Goal: Entertainment & Leisure: Consume media (video, audio)

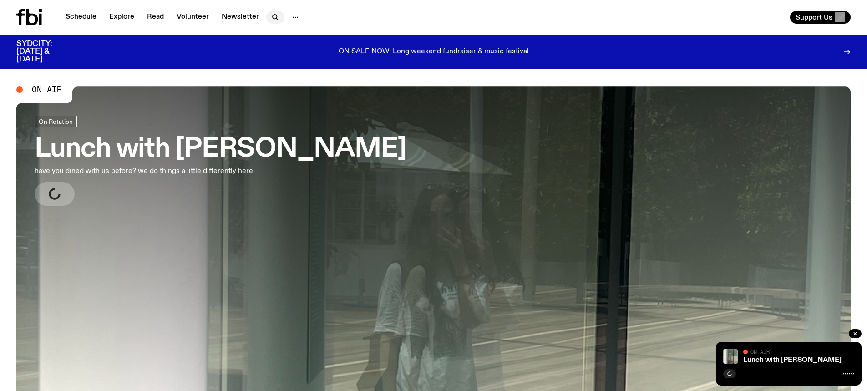
click at [275, 14] on icon "button" at bounding box center [275, 17] width 11 height 11
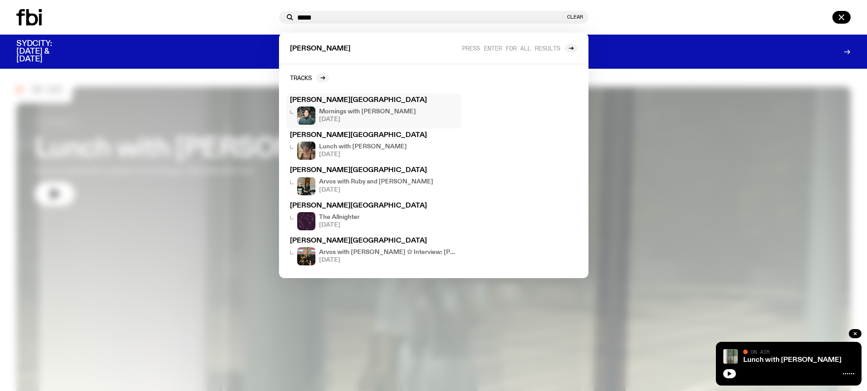
type input "*****"
click at [356, 123] on div "Mornings with [PERSON_NAME] [DATE]" at bounding box center [367, 116] width 97 height 18
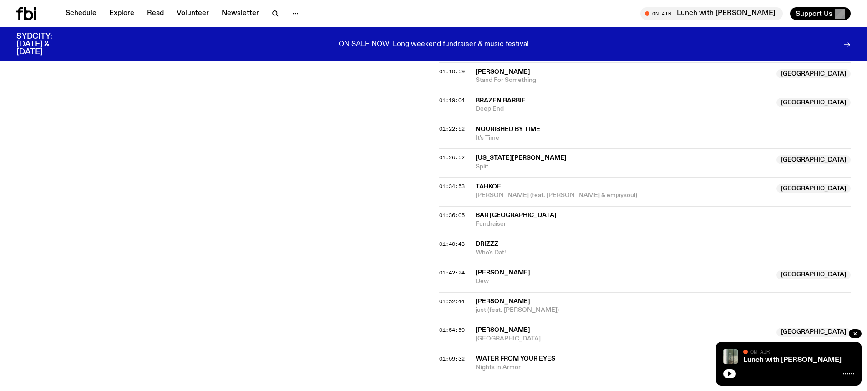
scroll to position [723, 0]
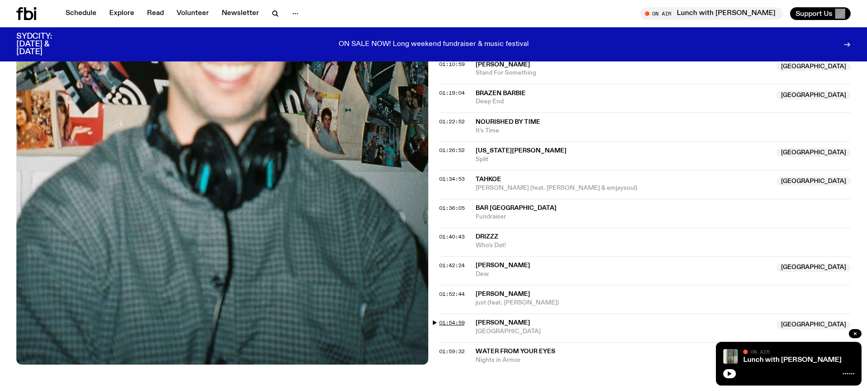
click at [452, 319] on span "01:54:59" at bounding box center [451, 322] width 25 height 7
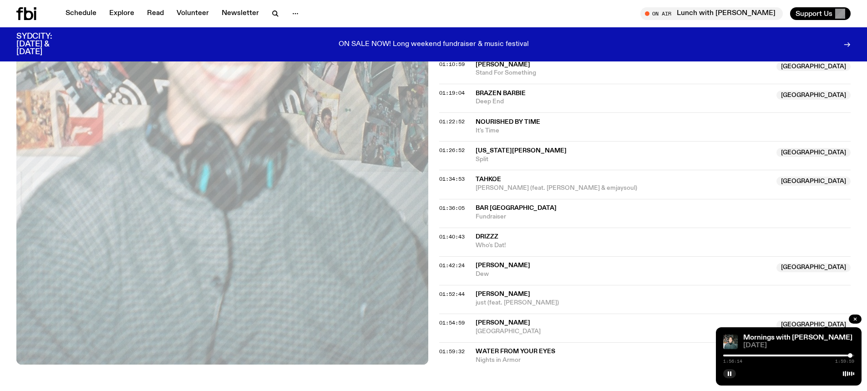
click at [850, 355] on div at bounding box center [850, 355] width 5 height 5
click at [851, 355] on div at bounding box center [851, 355] width 5 height 5
click at [849, 355] on div at bounding box center [849, 355] width 5 height 5
click at [32, 10] on icon at bounding box center [26, 13] width 20 height 13
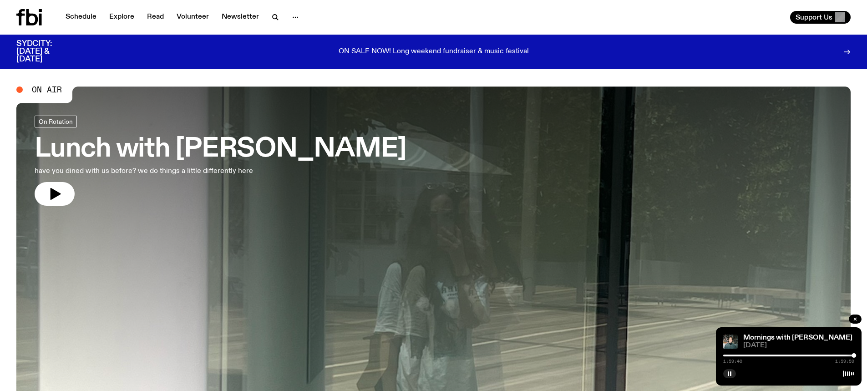
click at [251, 150] on h3 "Lunch with [PERSON_NAME]" at bounding box center [221, 149] width 372 height 25
